Goal: Task Accomplishment & Management: Use online tool/utility

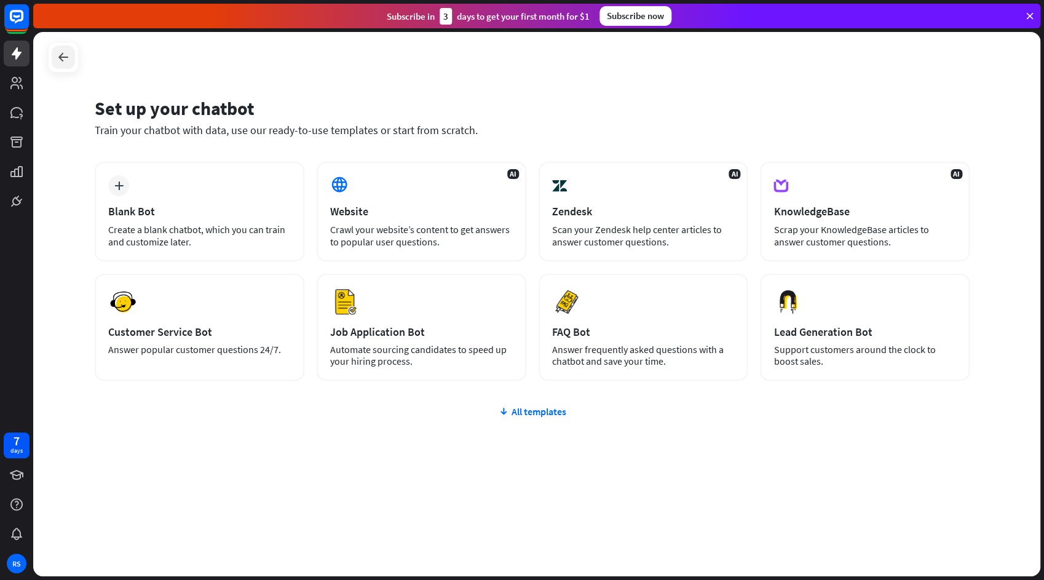
click at [56, 55] on icon at bounding box center [63, 57] width 15 height 15
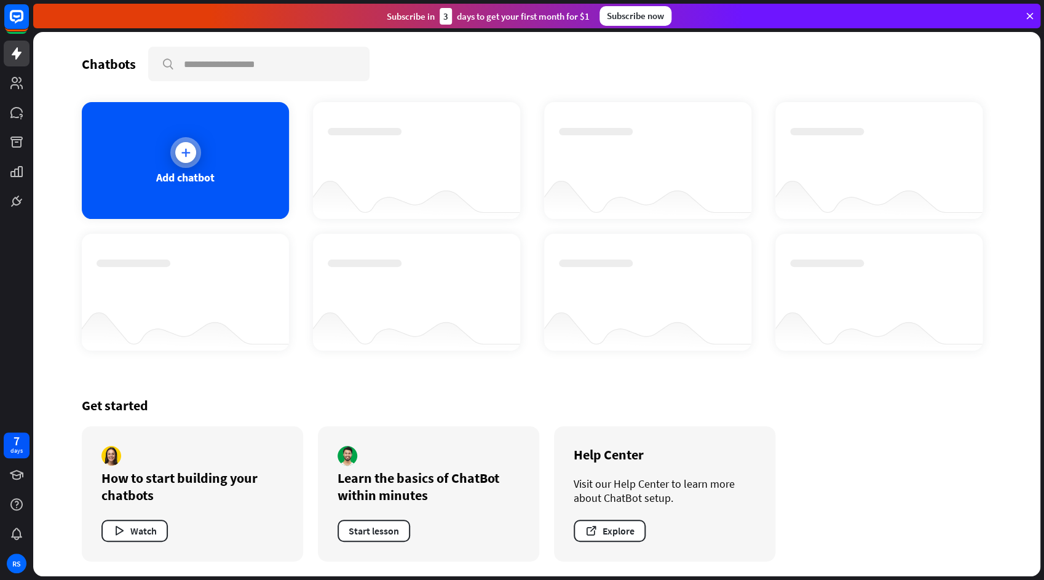
click at [189, 149] on icon at bounding box center [186, 152] width 12 height 12
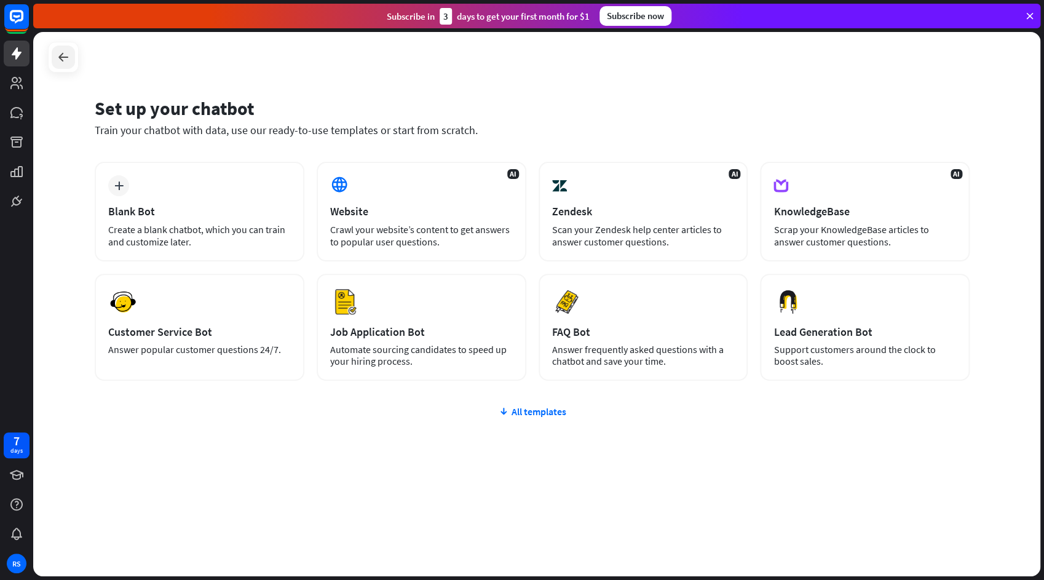
click at [60, 57] on icon at bounding box center [63, 57] width 15 height 15
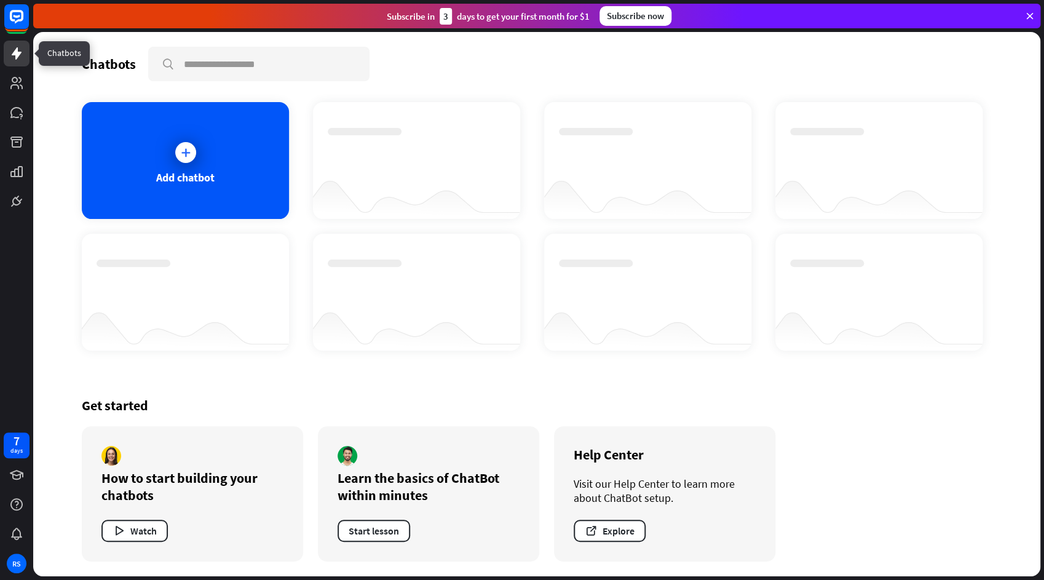
click at [20, 57] on icon at bounding box center [16, 53] width 15 height 15
click at [1031, 18] on icon at bounding box center [1029, 15] width 11 height 11
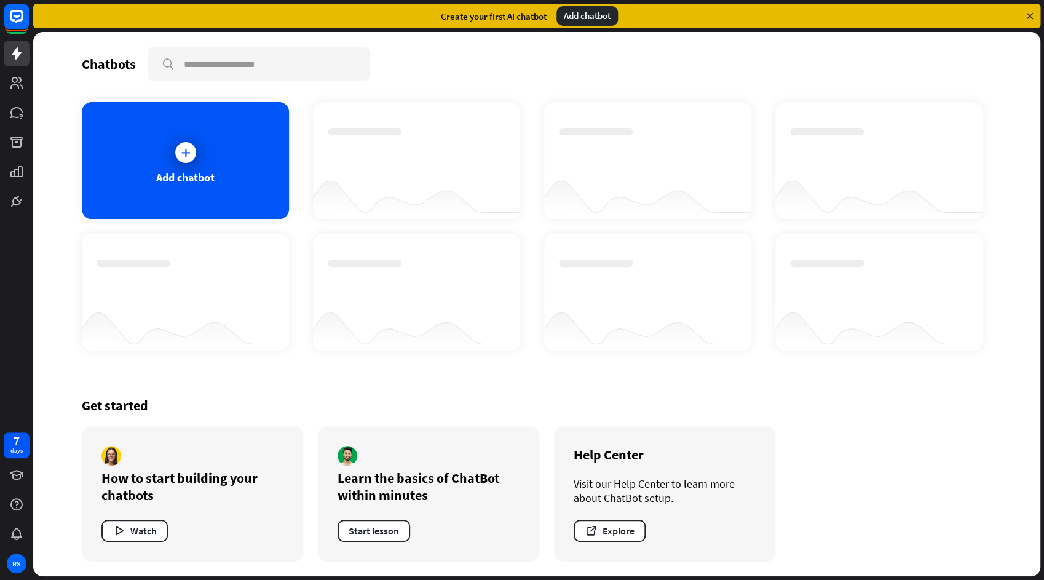
click at [585, 18] on div "Add chatbot" at bounding box center [586, 16] width 61 height 20
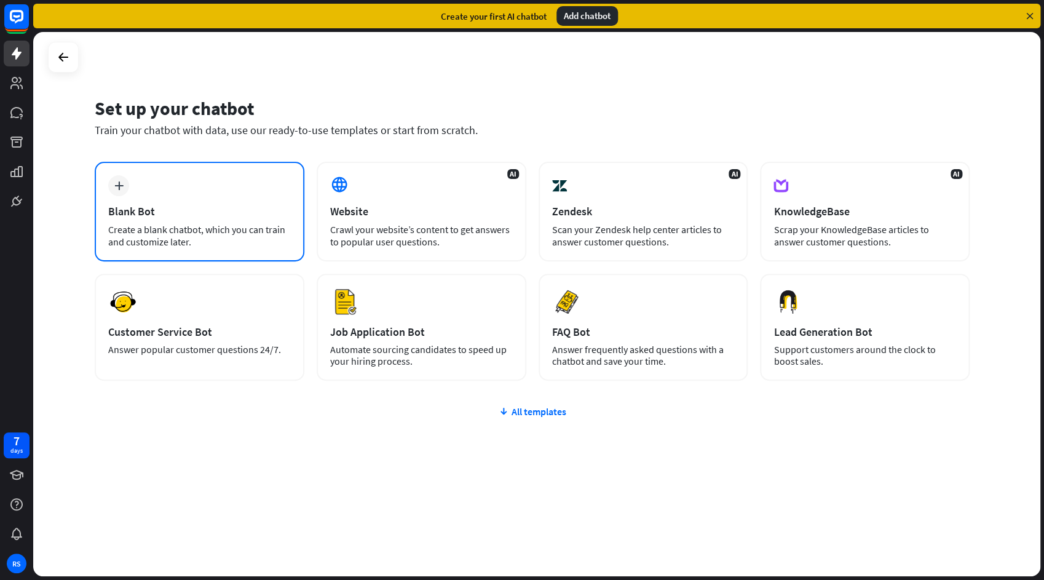
click at [199, 236] on div "Create a blank chatbot, which you can train and customize later." at bounding box center [199, 235] width 183 height 25
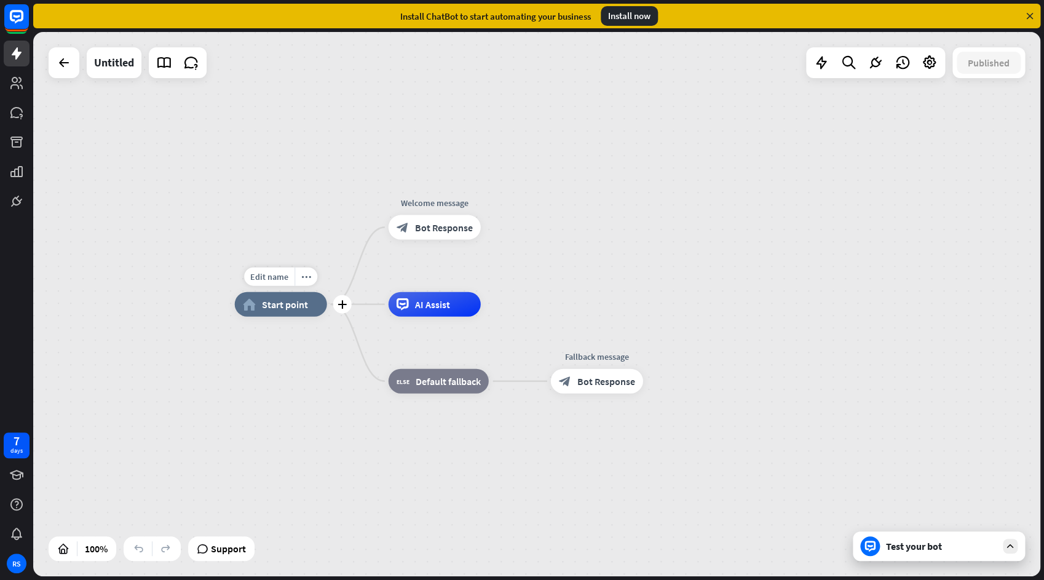
click at [290, 307] on span "Start point" at bounding box center [285, 304] width 46 height 12
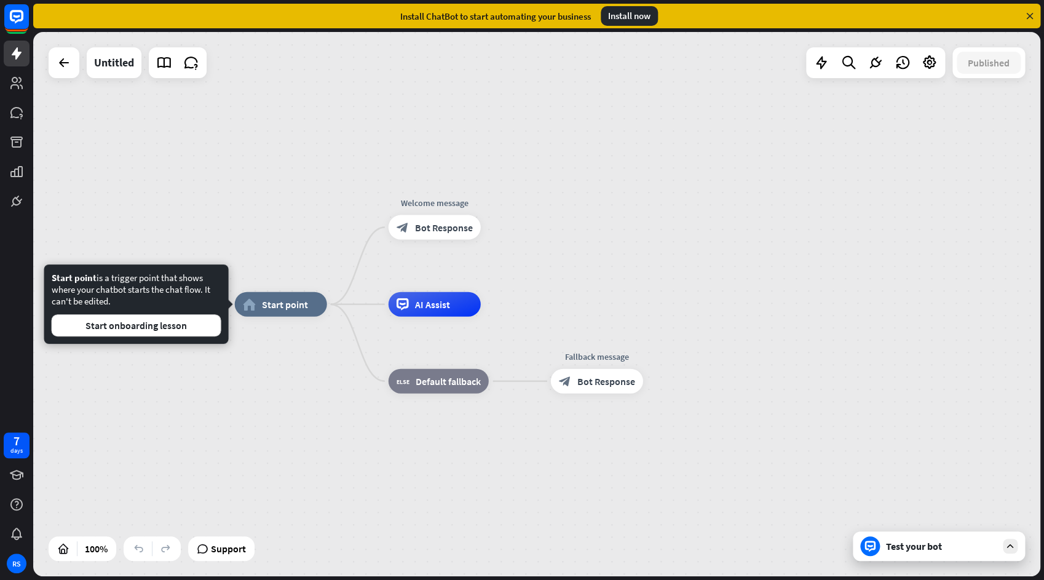
click at [290, 346] on div "Edit name more_horiz home_2 Start point Welcome message block_bot_response Bot …" at bounding box center [738, 576] width 1007 height 544
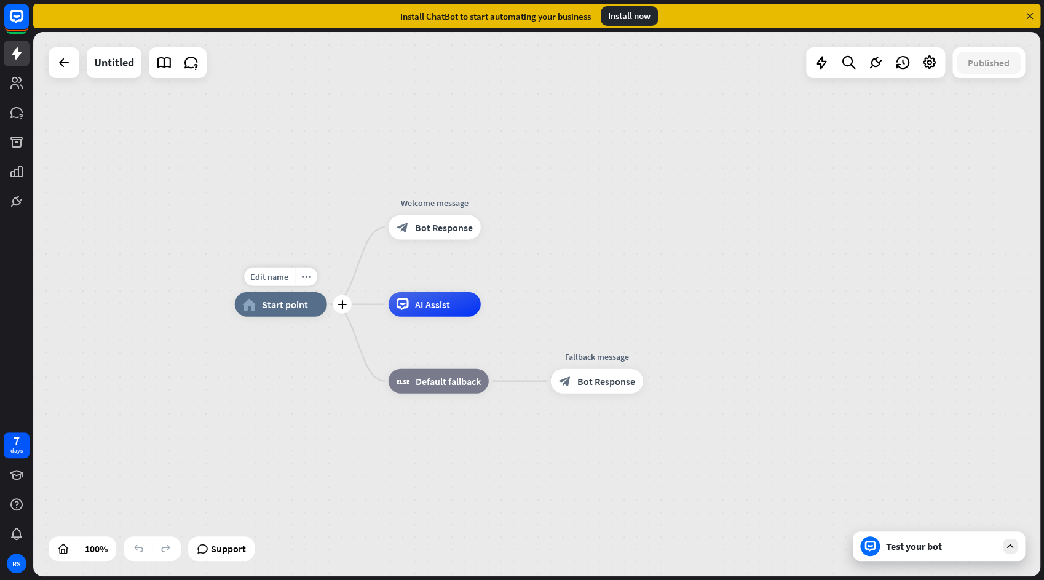
click at [295, 317] on div "Edit name more_horiz plus home_2 Start point" at bounding box center [281, 304] width 92 height 25
click at [303, 282] on div "more_horiz" at bounding box center [306, 276] width 23 height 18
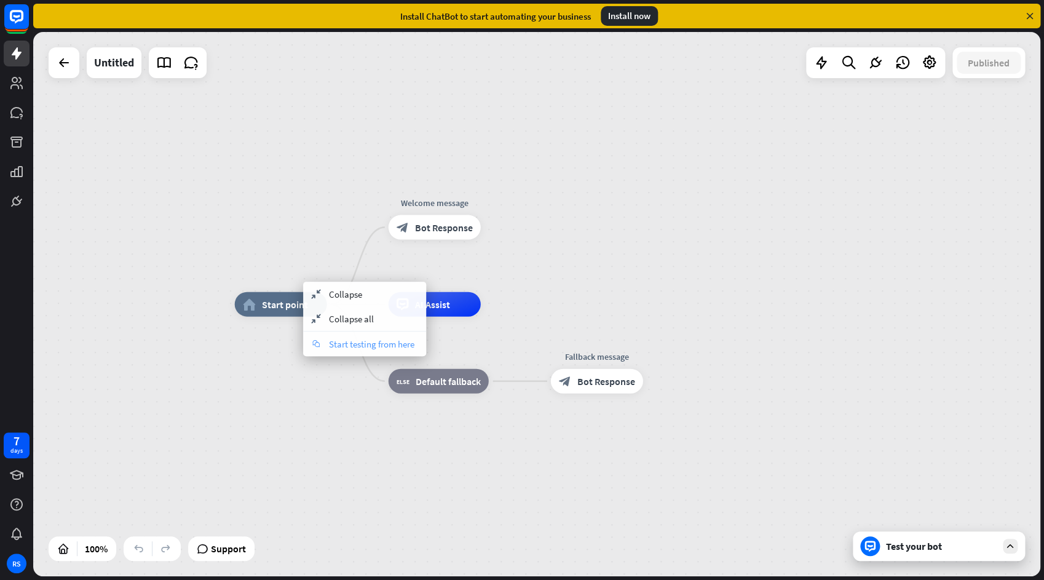
click at [333, 346] on span "Start testing from here" at bounding box center [371, 344] width 85 height 12
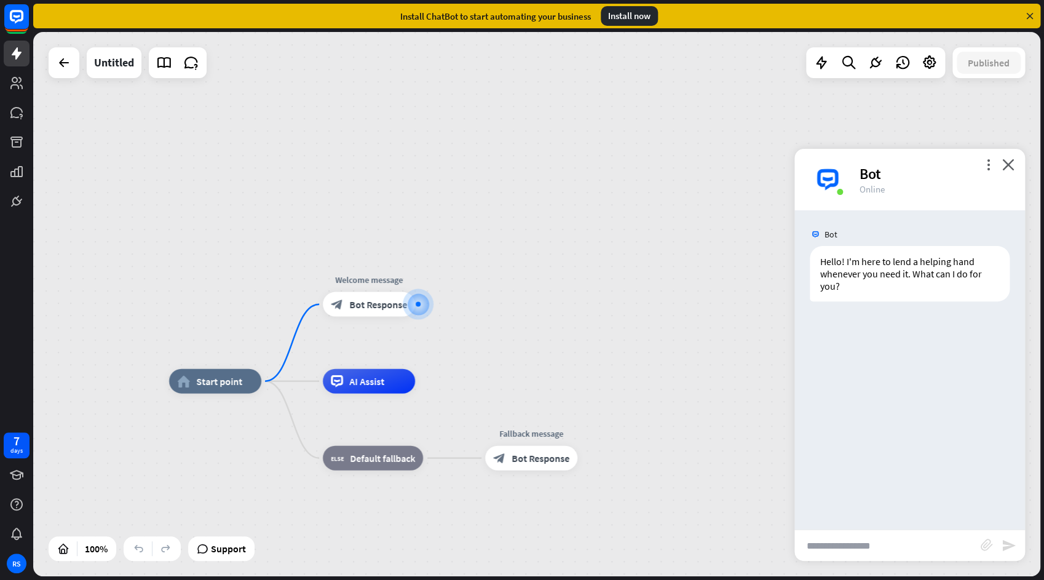
click at [827, 540] on input "text" at bounding box center [887, 545] width 186 height 31
type input "**********"
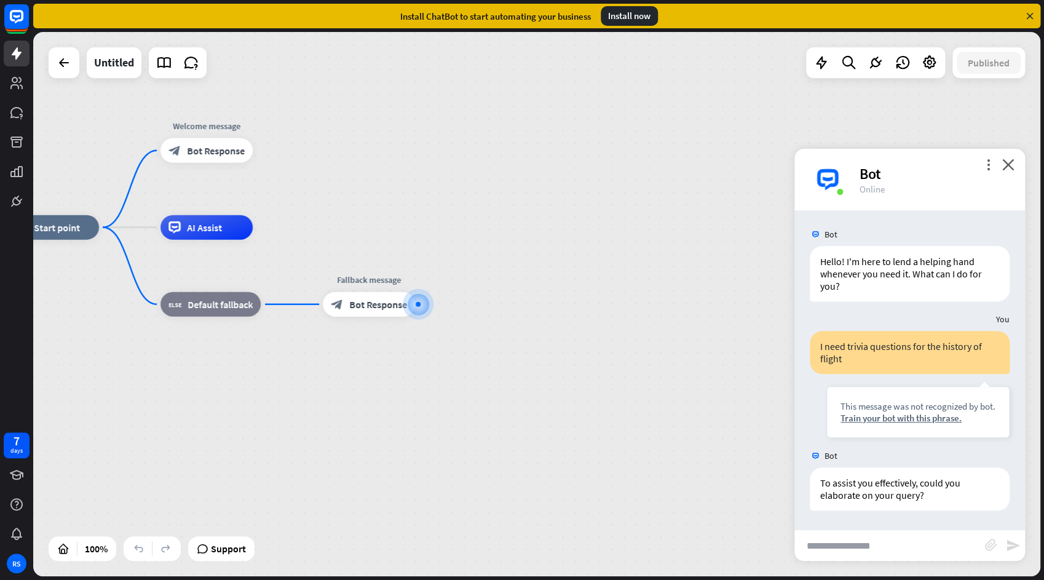
click at [886, 544] on input "text" at bounding box center [889, 545] width 191 height 31
type input "**********"
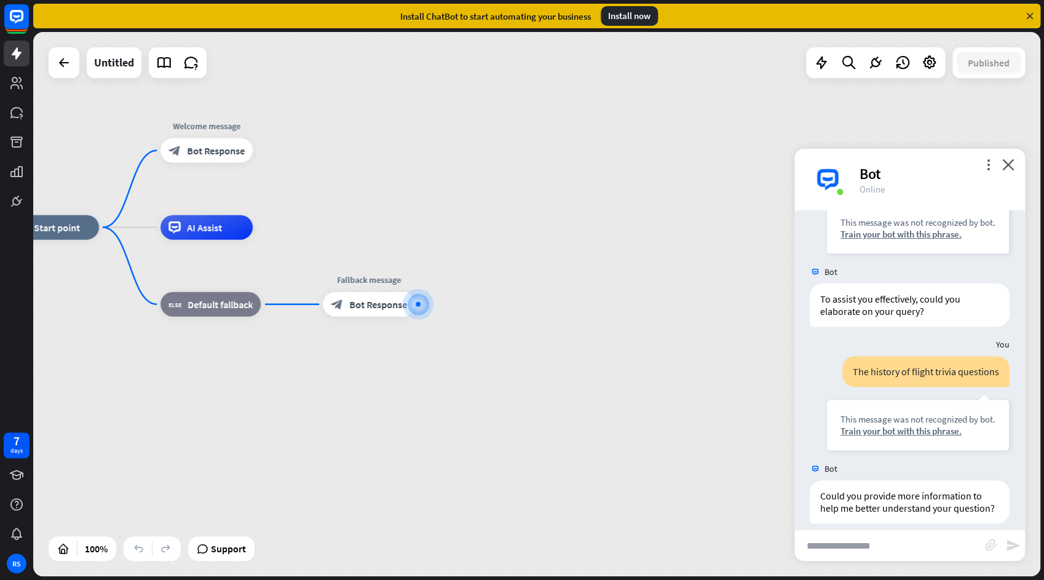
scroll to position [208, 0]
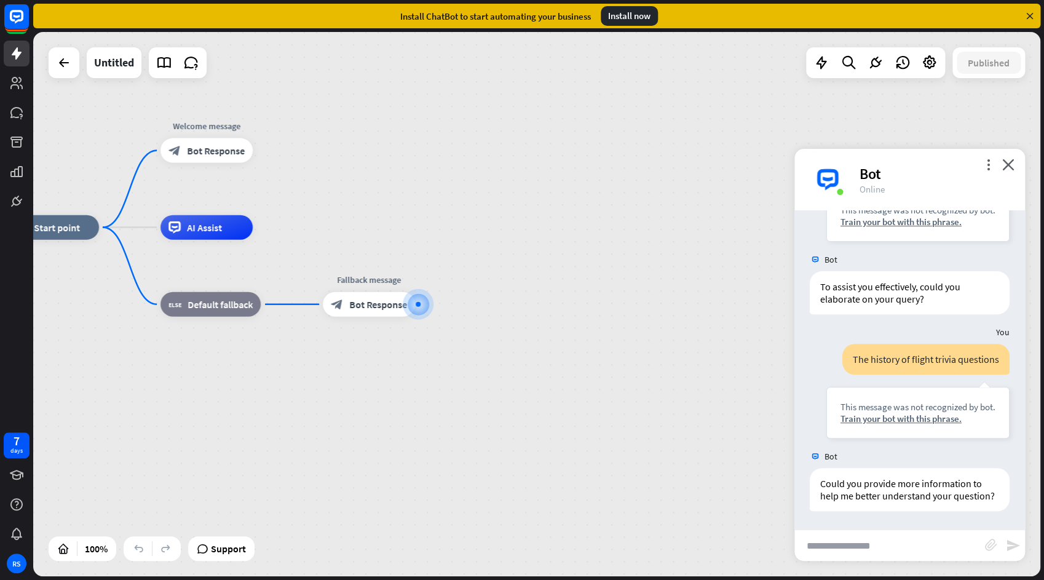
click at [876, 547] on input "text" at bounding box center [889, 545] width 191 height 31
type input "**********"
click at [1011, 171] on div "more_vert close Bot Online" at bounding box center [909, 179] width 231 height 61
click at [1007, 160] on icon "close" at bounding box center [1008, 165] width 12 height 12
